Goal: Communication & Community: Answer question/provide support

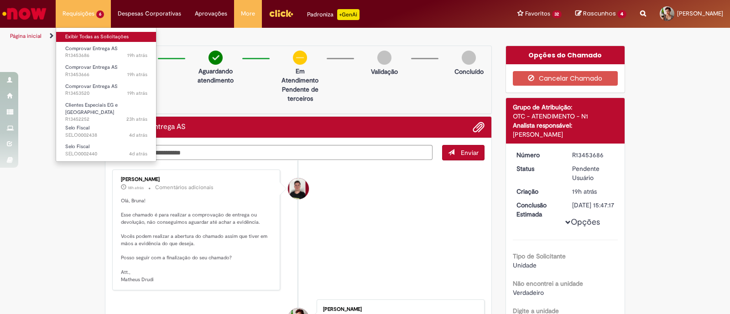
click at [95, 38] on link "Exibir Todas as Solicitações" at bounding box center [106, 37] width 100 height 10
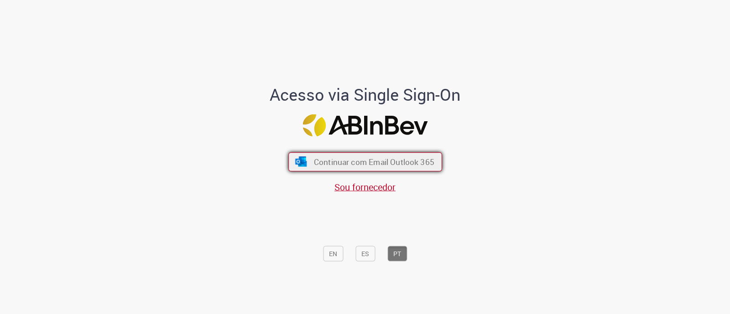
click at [294, 159] on img "submit" at bounding box center [300, 162] width 13 height 10
click at [324, 169] on button "Continuar com Email Outlook 365" at bounding box center [365, 161] width 154 height 19
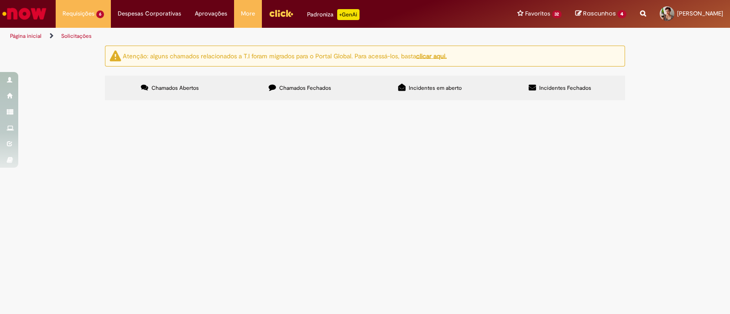
click at [0, 0] on span "Duda, formalizando o comprovar entrega de bsb, as duas notas a seguir estão OK …" at bounding box center [0, 0] width 0 height 0
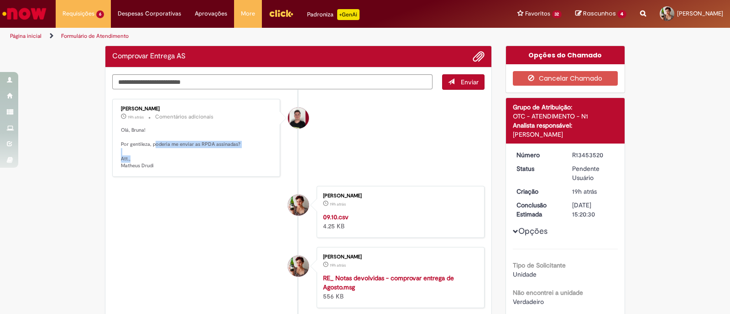
drag, startPoint x: 151, startPoint y: 145, endPoint x: 221, endPoint y: 157, distance: 71.7
click at [221, 157] on p "Olá, Bruna! Por gentileza, poderia me enviar as RPDA assinadas? Att., Matheus D…" at bounding box center [197, 148] width 152 height 43
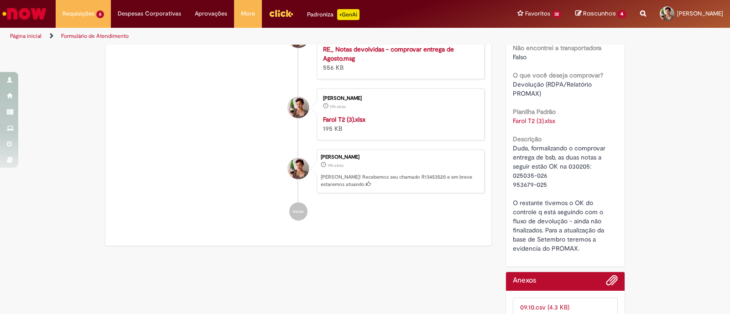
scroll to position [285, 0]
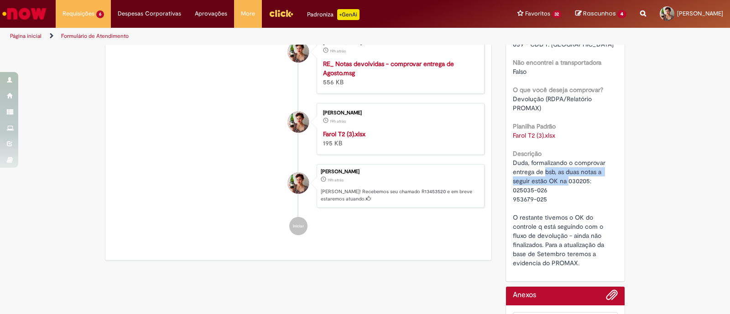
drag, startPoint x: 549, startPoint y: 179, endPoint x: 563, endPoint y: 186, distance: 15.5
click at [563, 186] on div "Duda, formalizando o comprovar entrega de bsb, as duas notas a seguir estão OK …" at bounding box center [565, 212] width 105 height 109
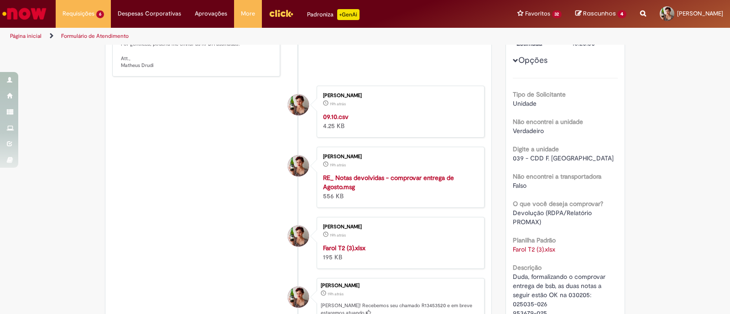
scroll to position [57, 0]
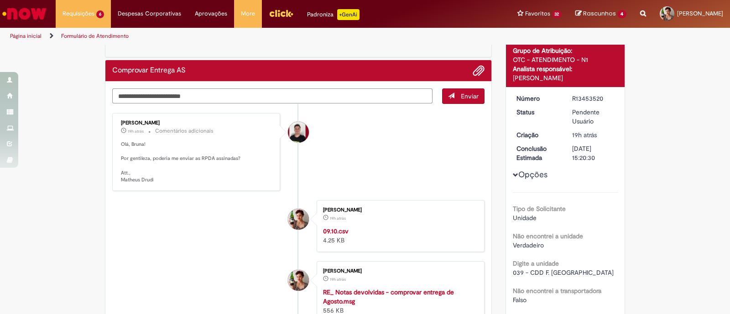
click at [149, 95] on textarea "Digite sua mensagem aqui..." at bounding box center [272, 97] width 320 height 16
type textarea "**********"
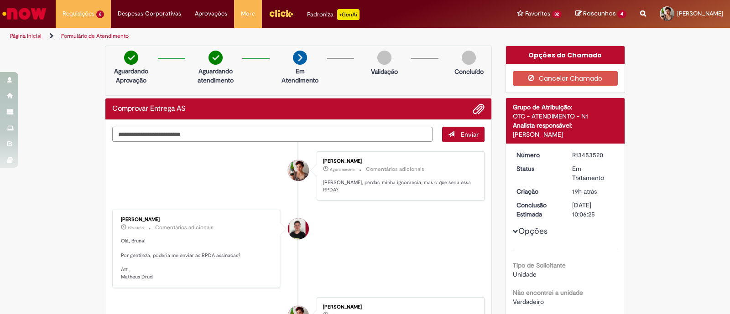
scroll to position [0, 0]
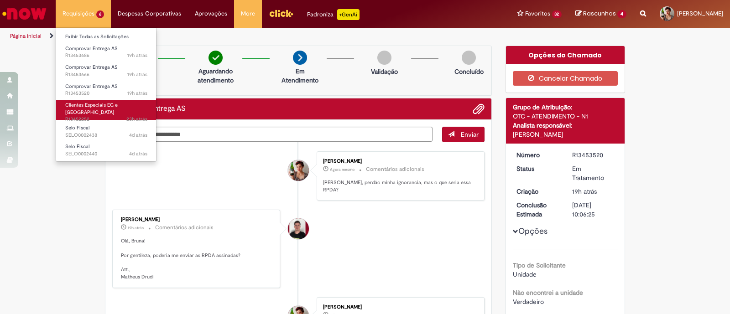
click at [113, 108] on span "Clientes Especiais EG e [GEOGRAPHIC_DATA]" at bounding box center [91, 109] width 52 height 14
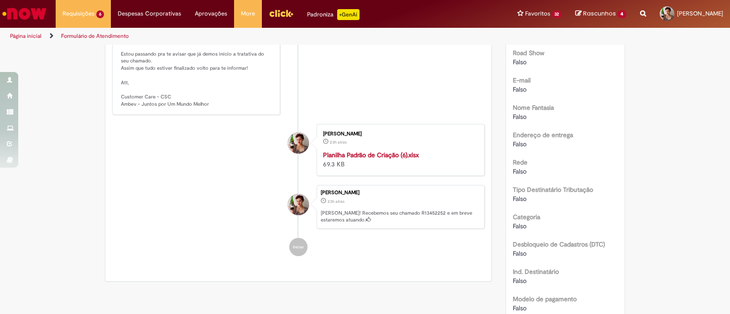
scroll to position [355, 0]
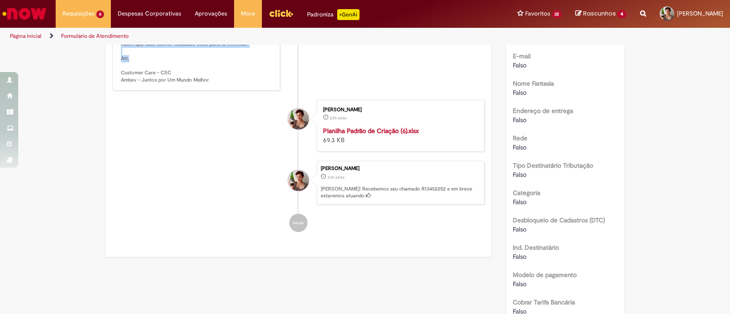
drag, startPoint x: 188, startPoint y: 110, endPoint x: 211, endPoint y: 150, distance: 45.4
click at [211, 83] on p "Olá, tudo bem ?! Estou passando pra te avisar que já demos início a tratativa d…" at bounding box center [197, 48] width 152 height 72
drag, startPoint x: 211, startPoint y: 150, endPoint x: 278, endPoint y: 183, distance: 75.1
click at [211, 83] on p "Olá, tudo bem ?! Estou passando pra te avisar que já demos início a tratativa d…" at bounding box center [197, 48] width 152 height 72
drag, startPoint x: 201, startPoint y: 142, endPoint x: 194, endPoint y: 140, distance: 7.2
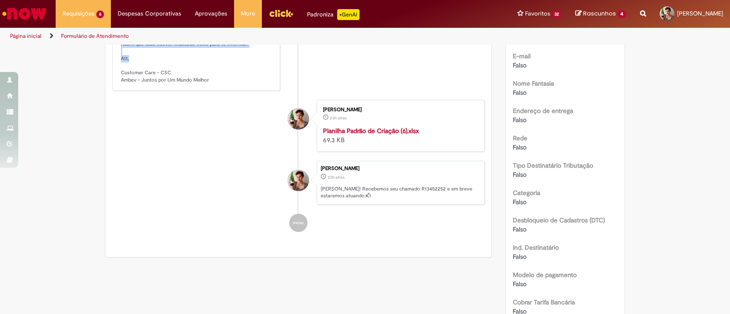
click at [200, 83] on p "Olá, tudo bem ?! Estou passando pra te avisar que já demos início a tratativa d…" at bounding box center [197, 48] width 152 height 72
click at [121, 83] on p "Olá, tudo bem ?! Estou passando pra te avisar que já demos início a tratativa d…" at bounding box center [197, 48] width 152 height 72
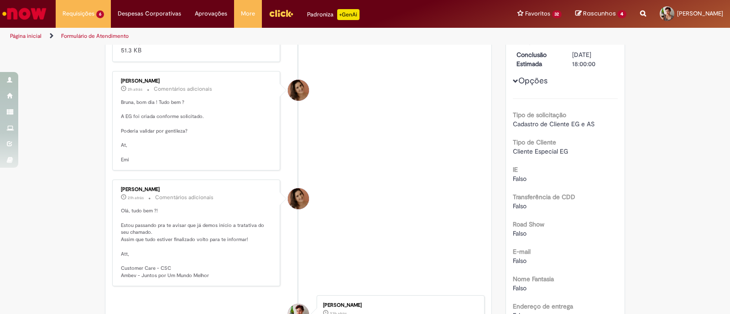
scroll to position [171, 0]
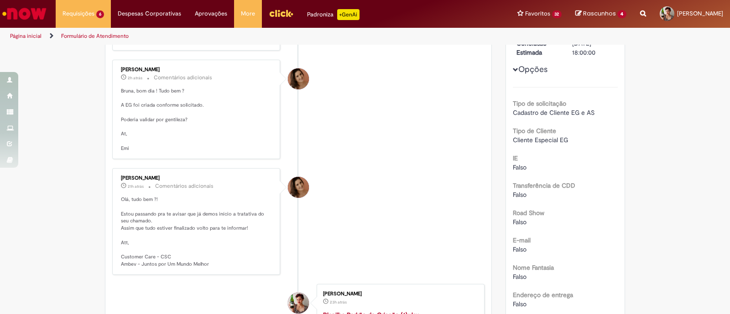
click at [165, 25] on img "Histórico de tíquete" at bounding box center [197, 25] width 152 height 0
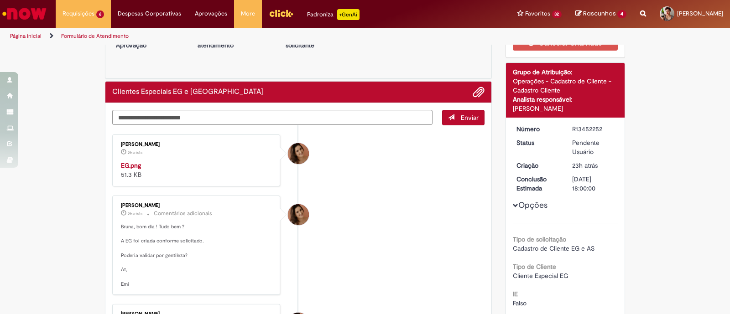
scroll to position [0, 0]
